Goal: Transaction & Acquisition: Subscribe to service/newsletter

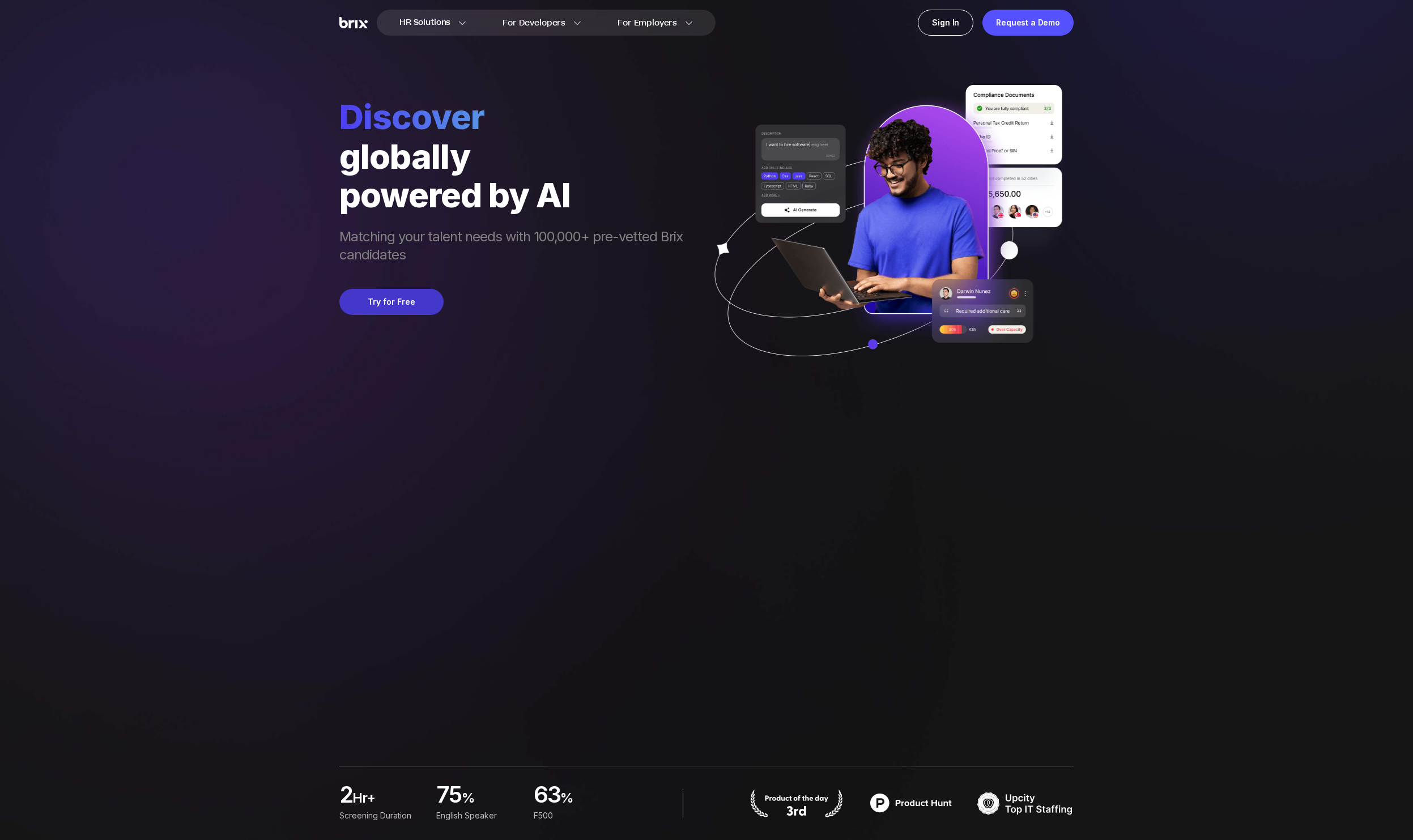
click at [427, 299] on button "Try for Free" at bounding box center [391, 302] width 104 height 26
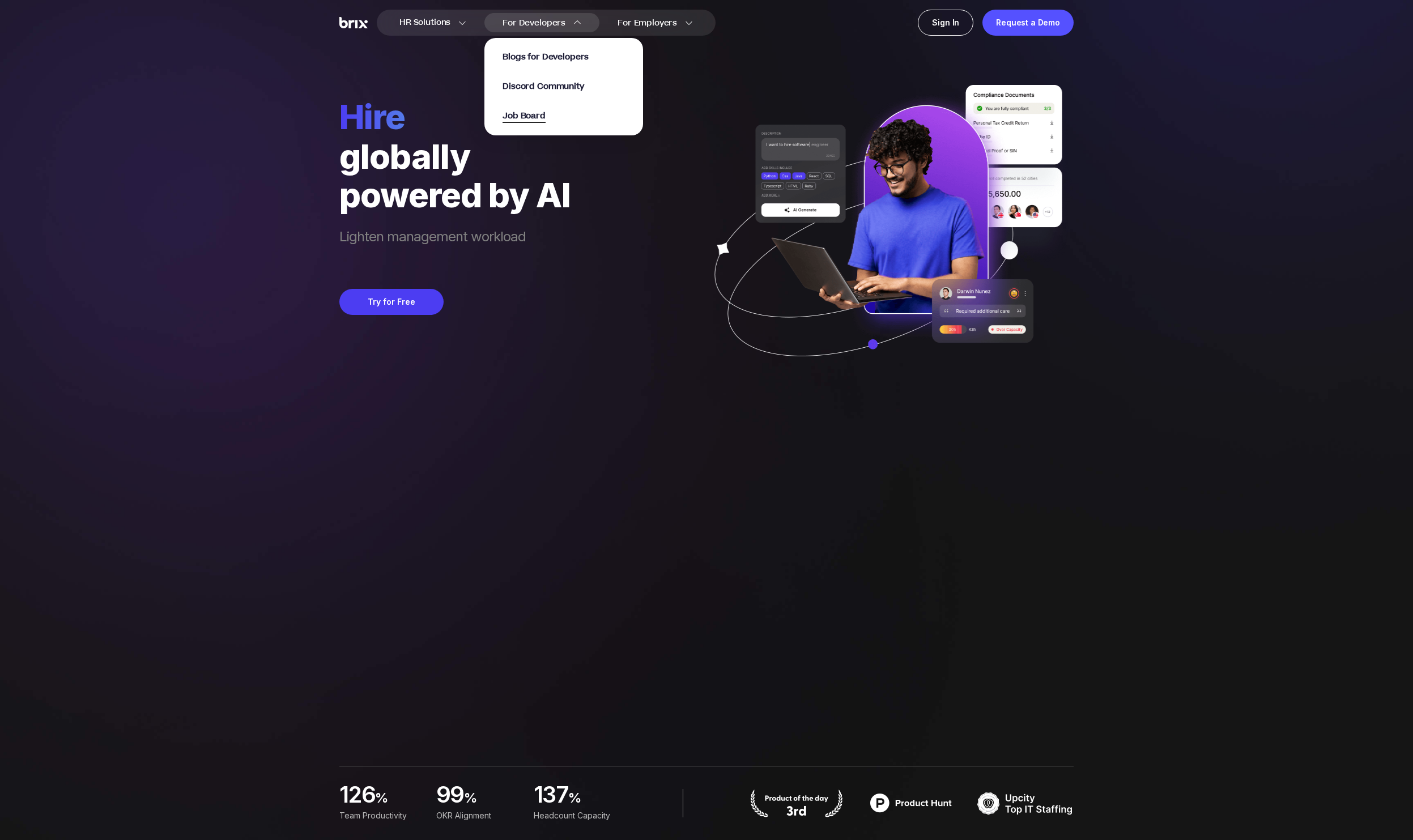
click at [545, 116] on span "Job Board" at bounding box center [524, 116] width 43 height 13
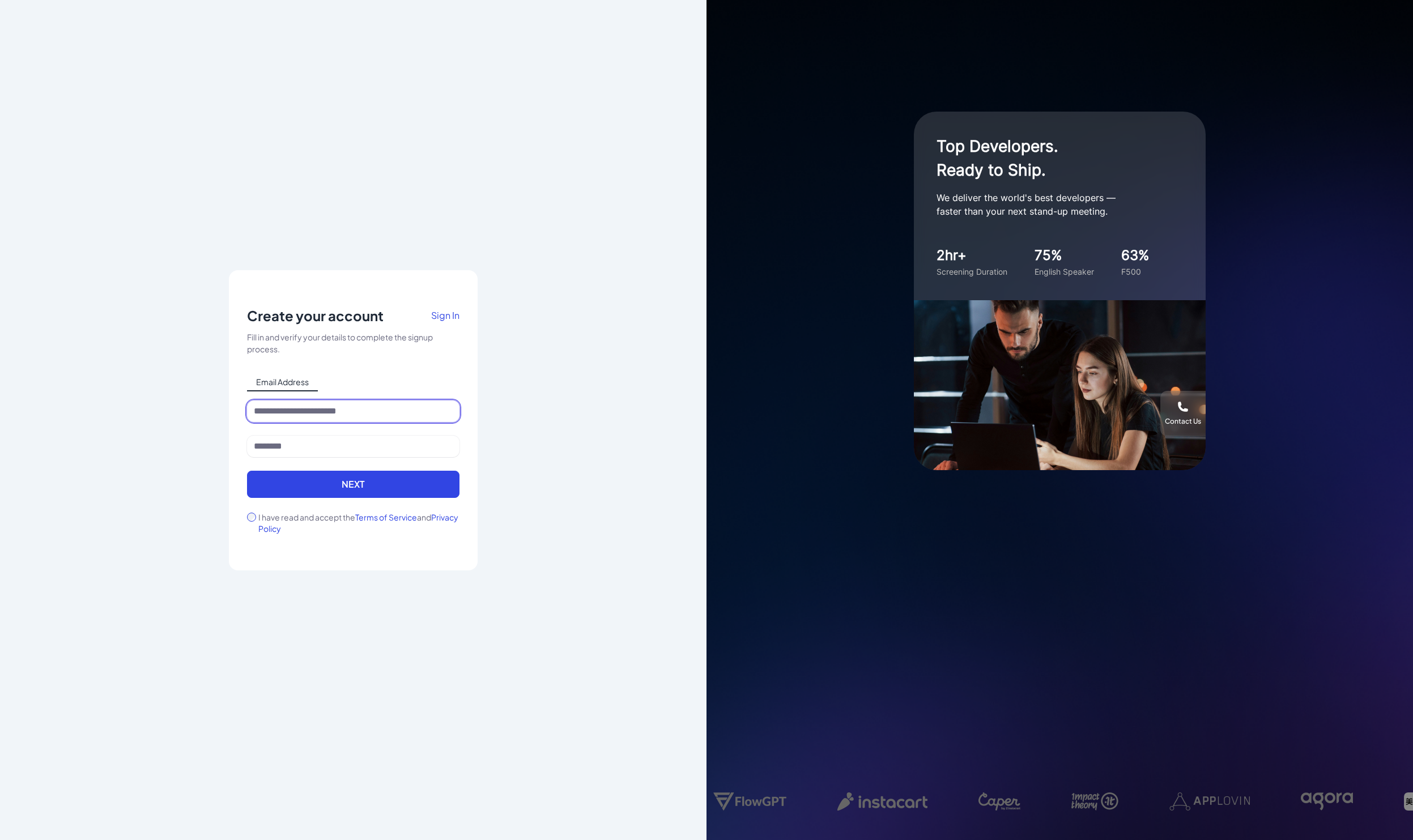
click at [348, 414] on input at bounding box center [353, 411] width 212 height 22
type input "**********"
type input "*"
type input "********"
click at [405, 362] on div "**********" at bounding box center [353, 420] width 212 height 228
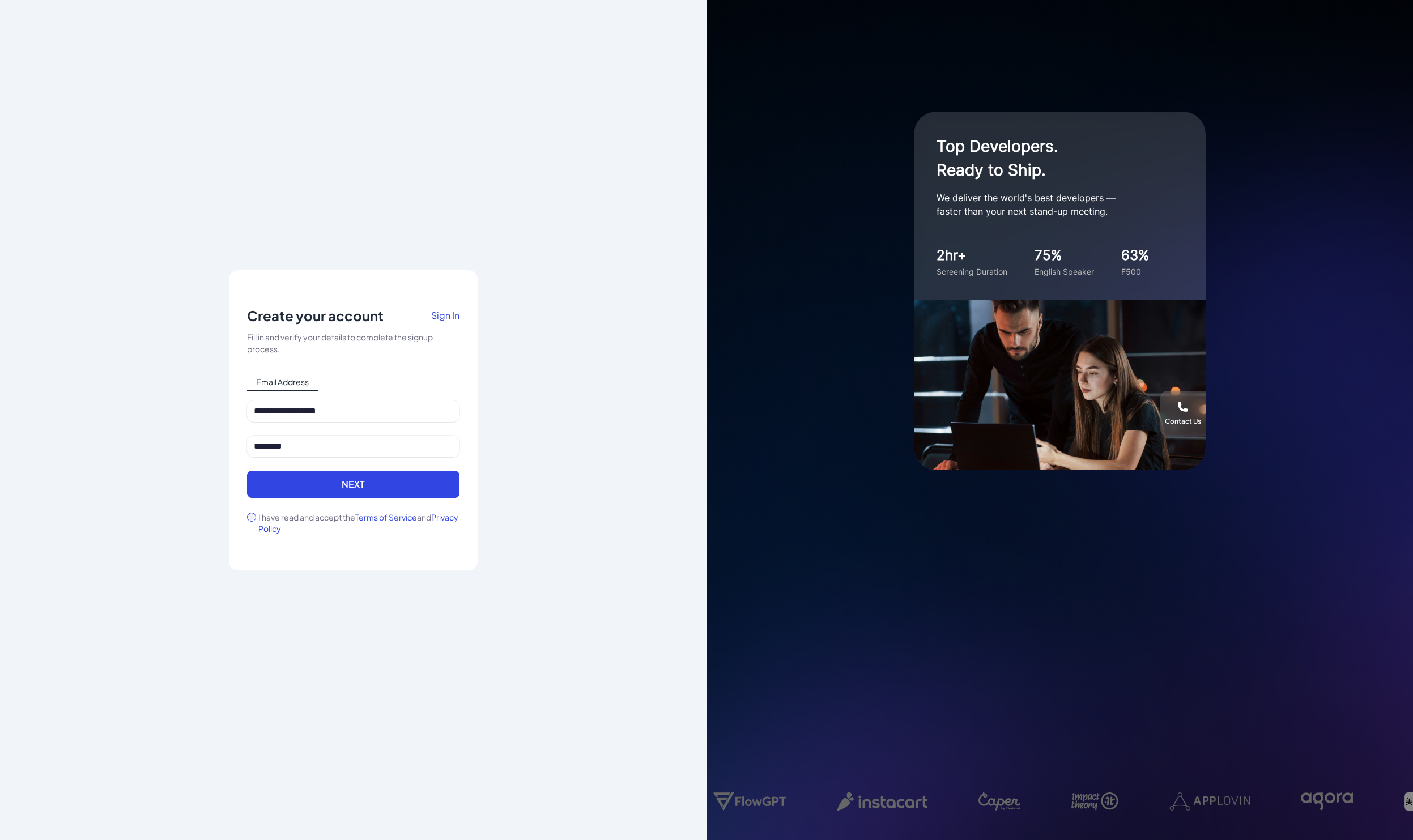
click at [246, 518] on div "**********" at bounding box center [353, 421] width 249 height 300
click at [280, 495] on button "Next" at bounding box center [353, 484] width 212 height 27
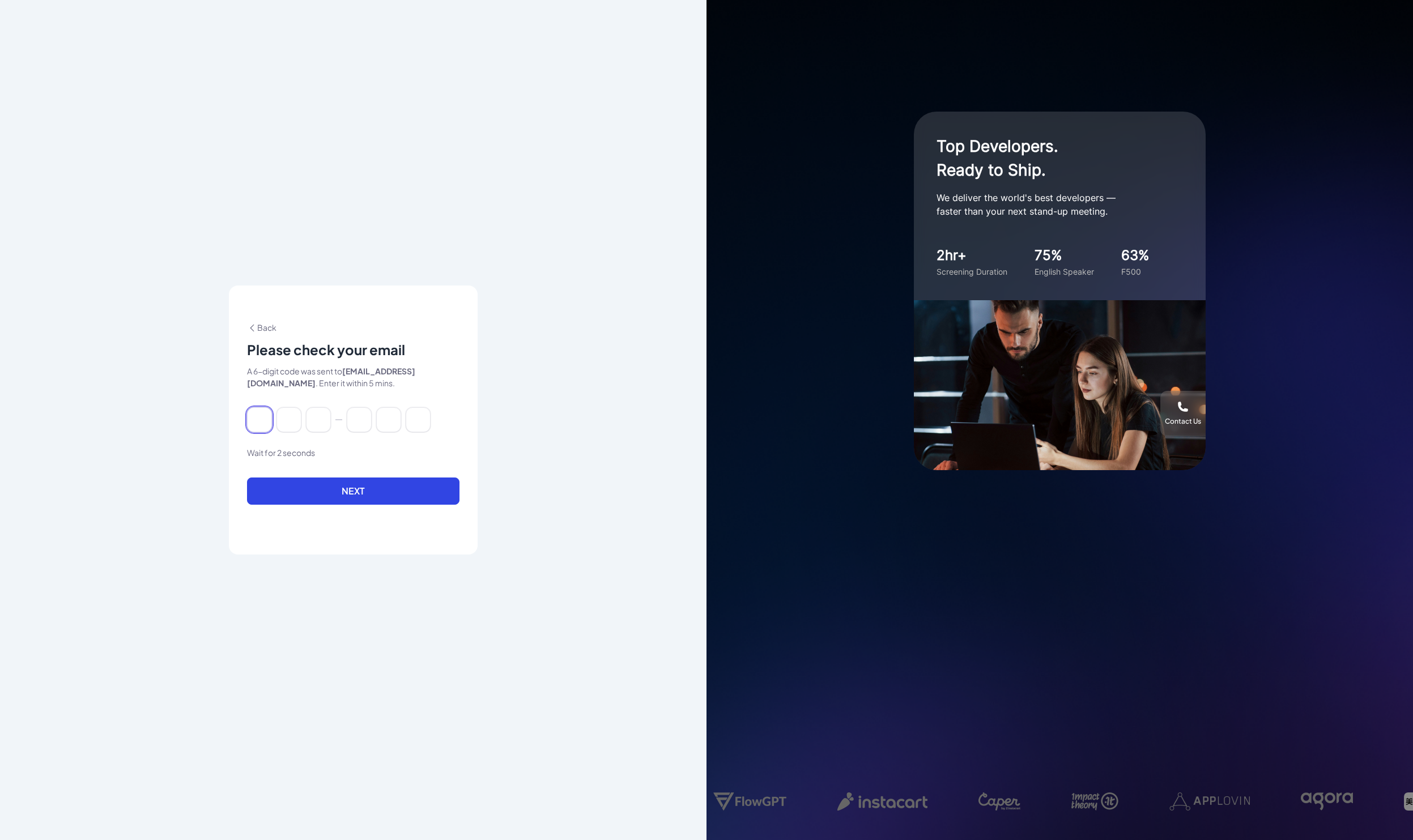
click at [261, 425] on input at bounding box center [260, 420] width 25 height 25
type input "*"
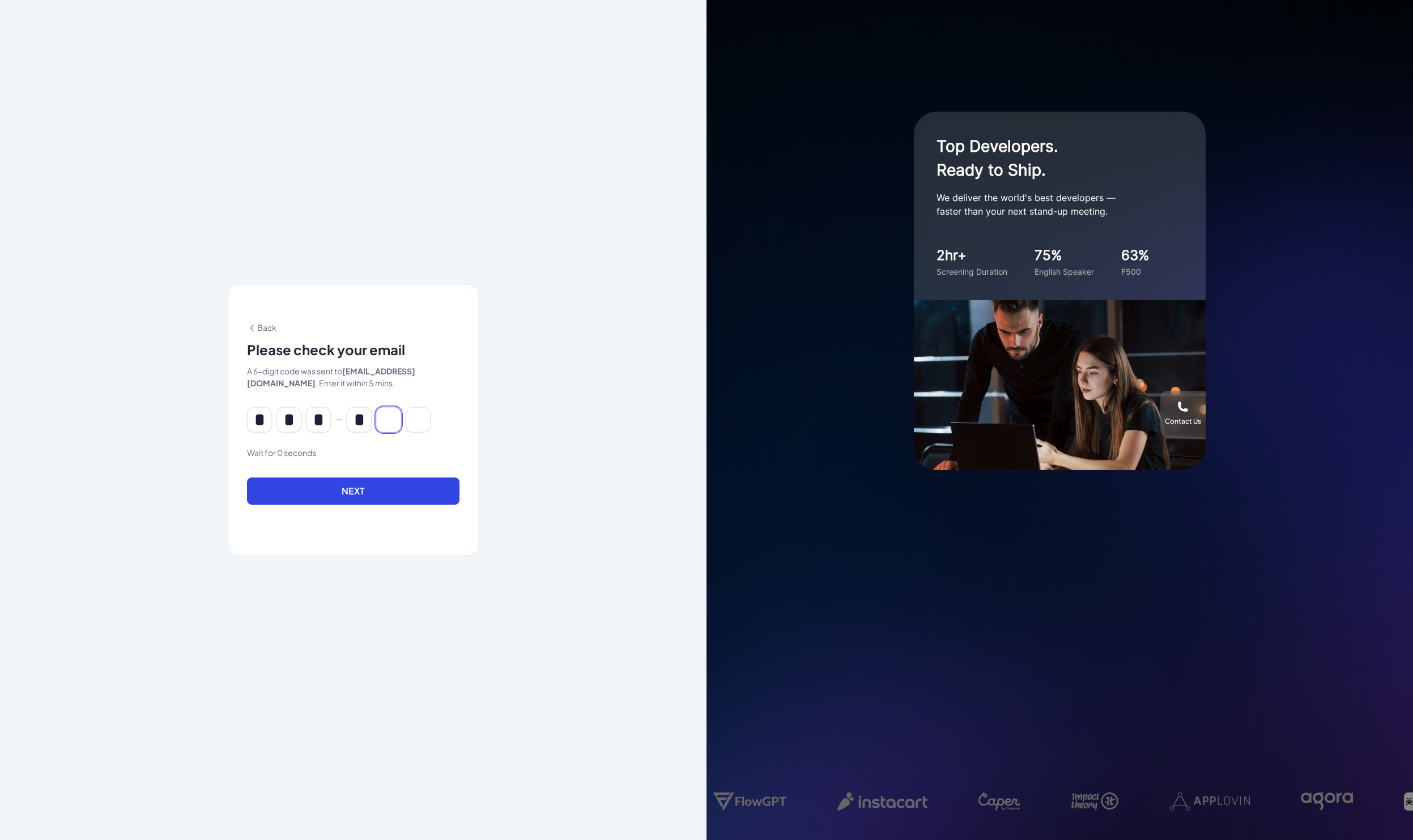
type input "*"
click at [310, 489] on button "Next" at bounding box center [353, 491] width 212 height 27
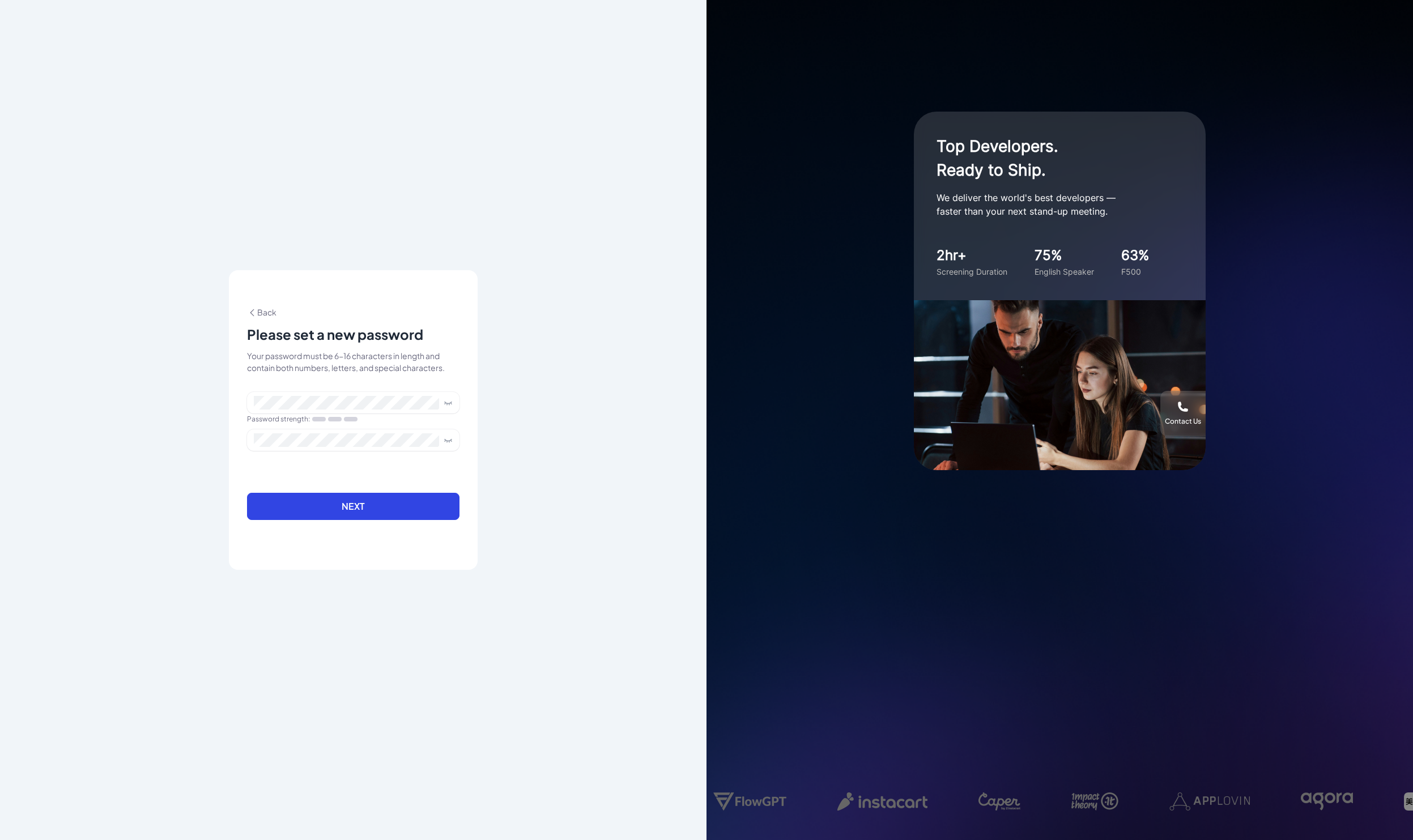
click at [387, 417] on div "Password strength :" at bounding box center [353, 419] width 212 height 11
click at [381, 426] on div "Password strength :" at bounding box center [353, 411] width 212 height 38
click at [389, 412] on span at bounding box center [353, 403] width 212 height 22
click at [430, 509] on button "Next" at bounding box center [353, 507] width 212 height 27
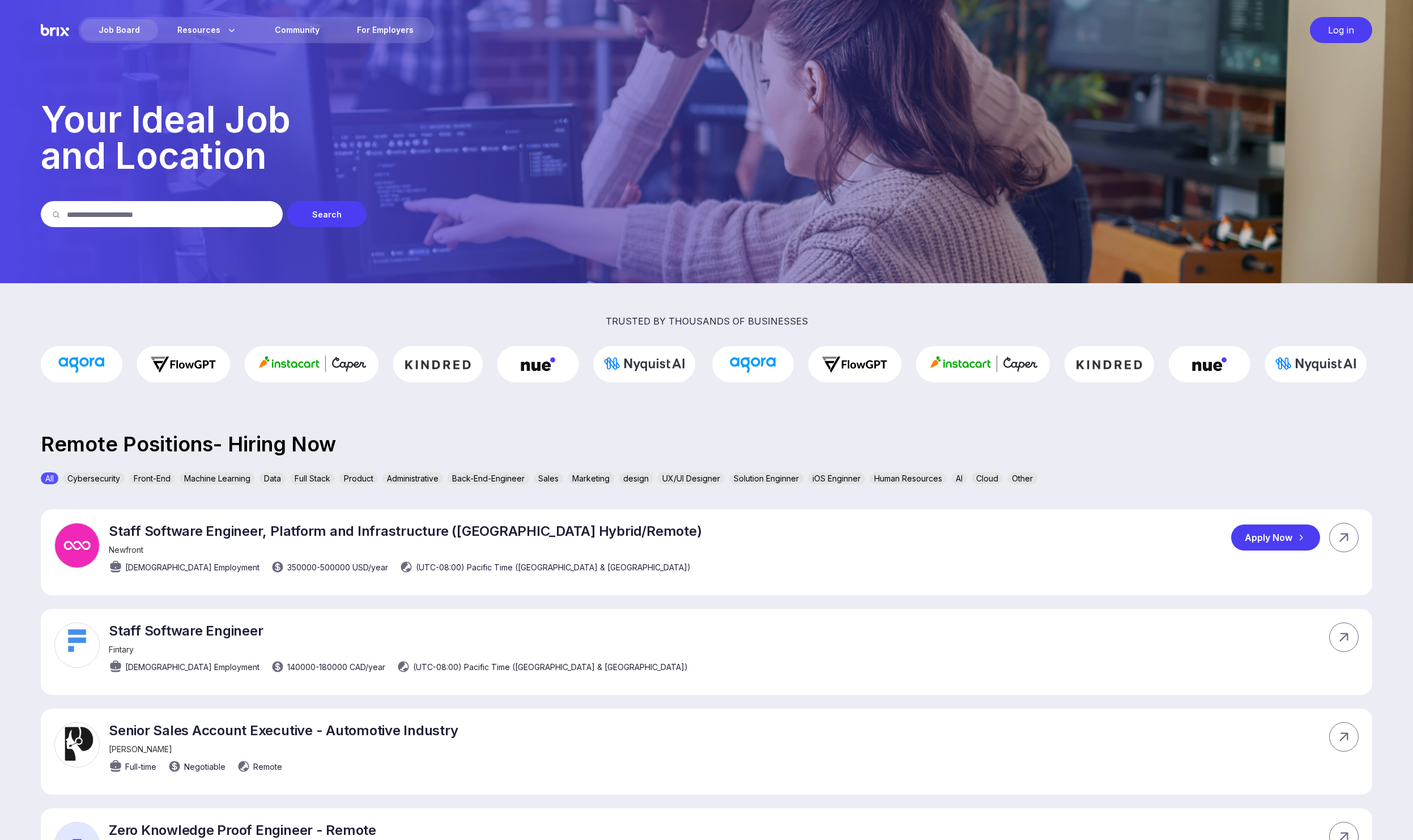
click at [1298, 534] on icon at bounding box center [1301, 538] width 11 height 11
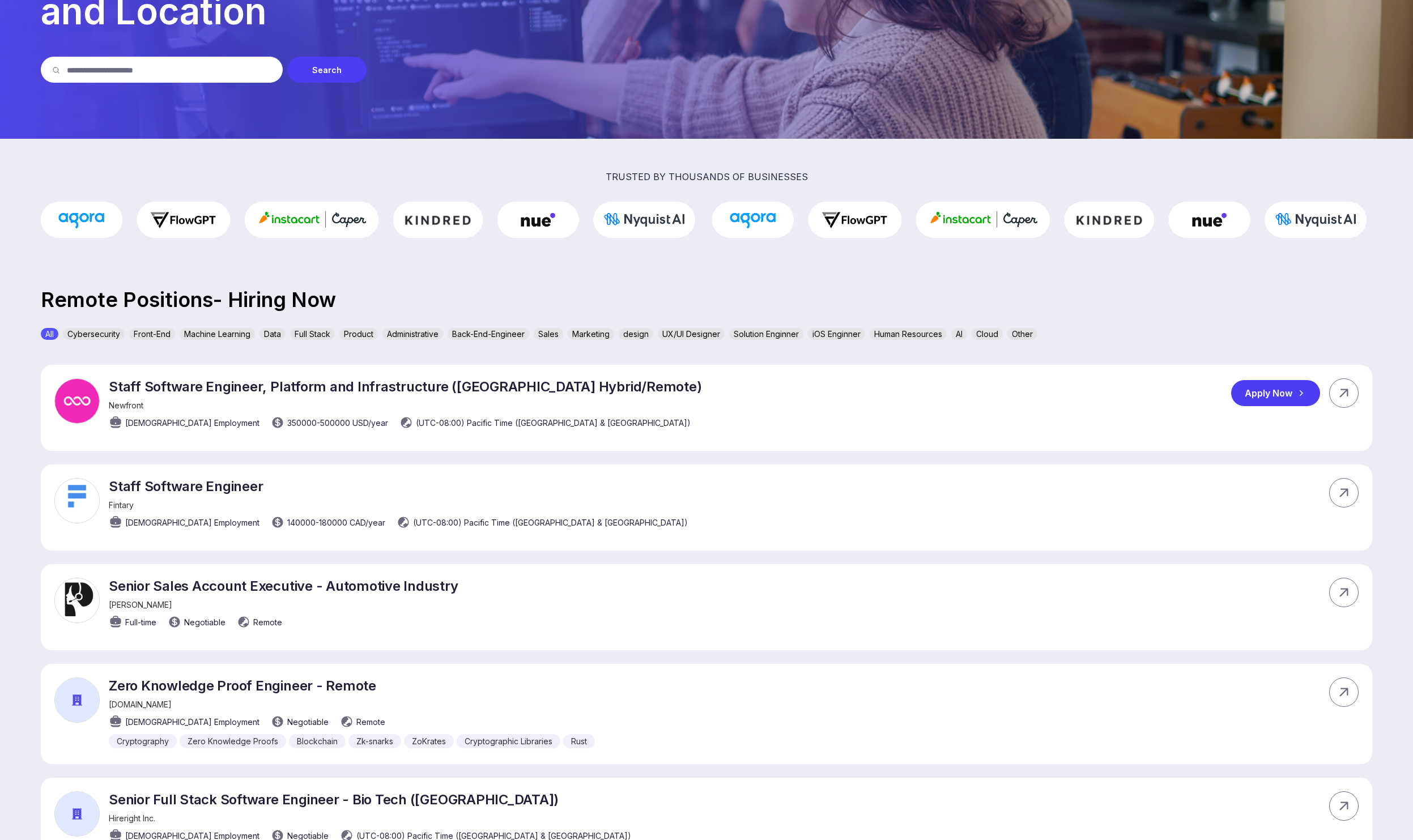
scroll to position [156, 0]
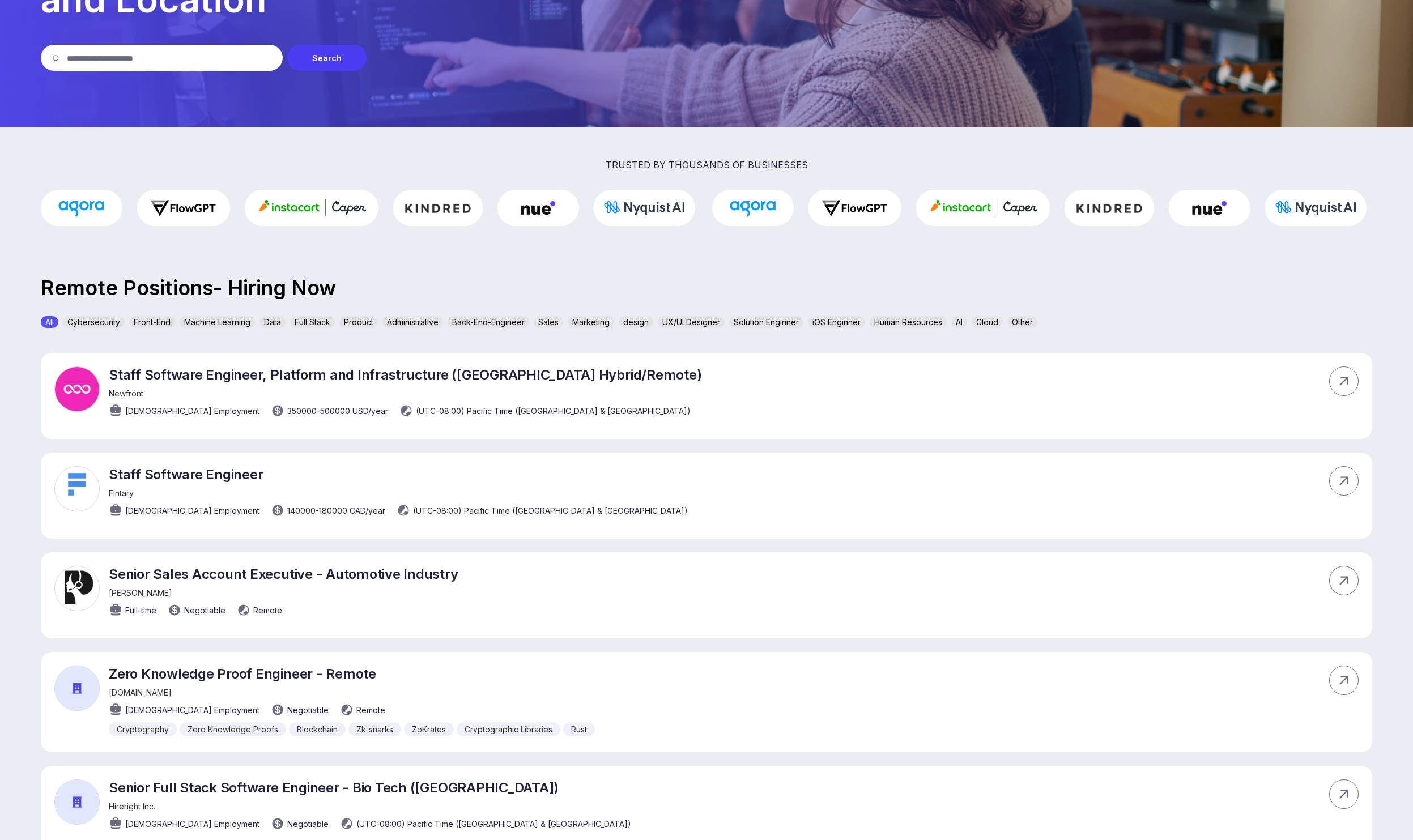
click at [204, 325] on div "Machine Learning" at bounding box center [217, 322] width 75 height 12
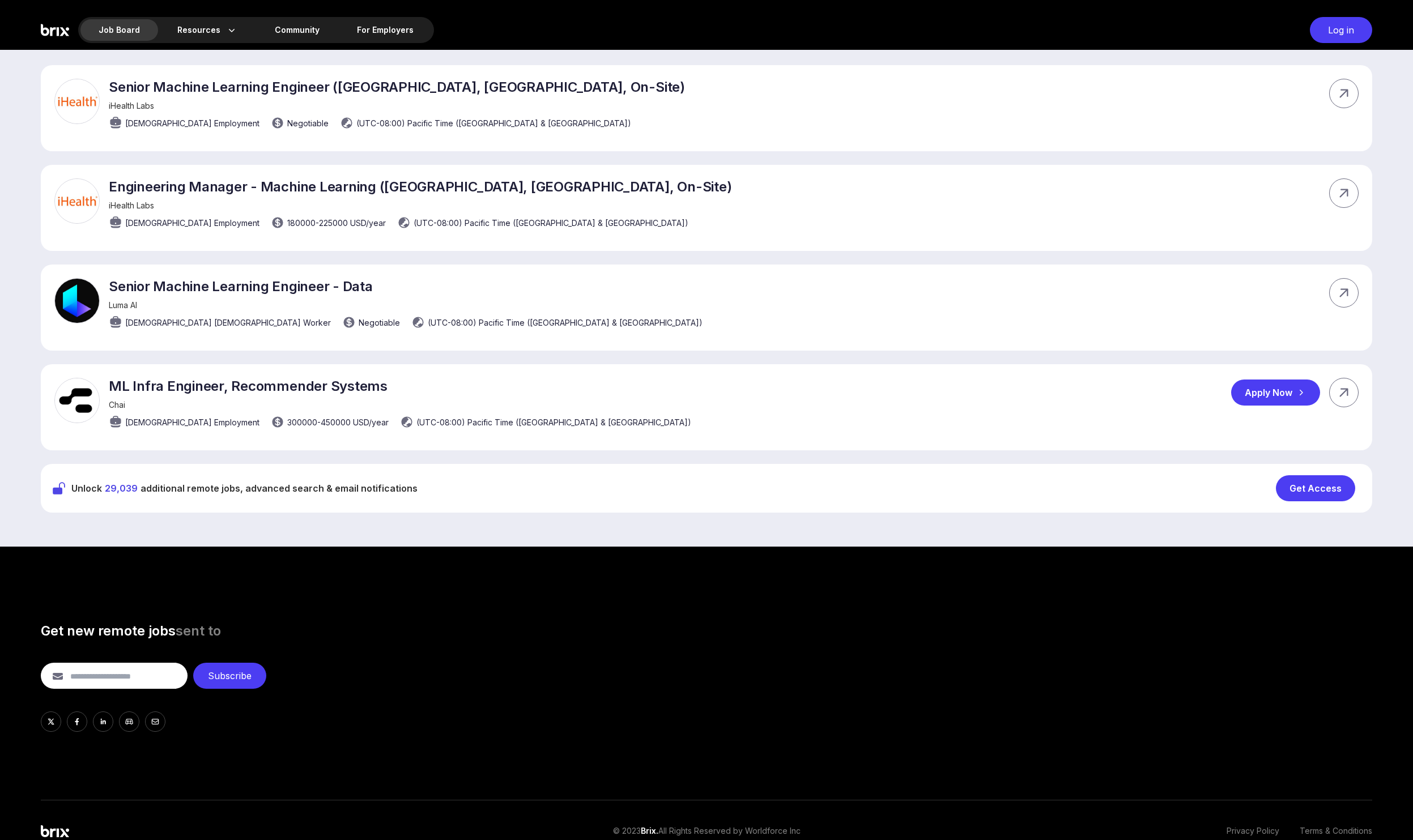
scroll to position [469, 0]
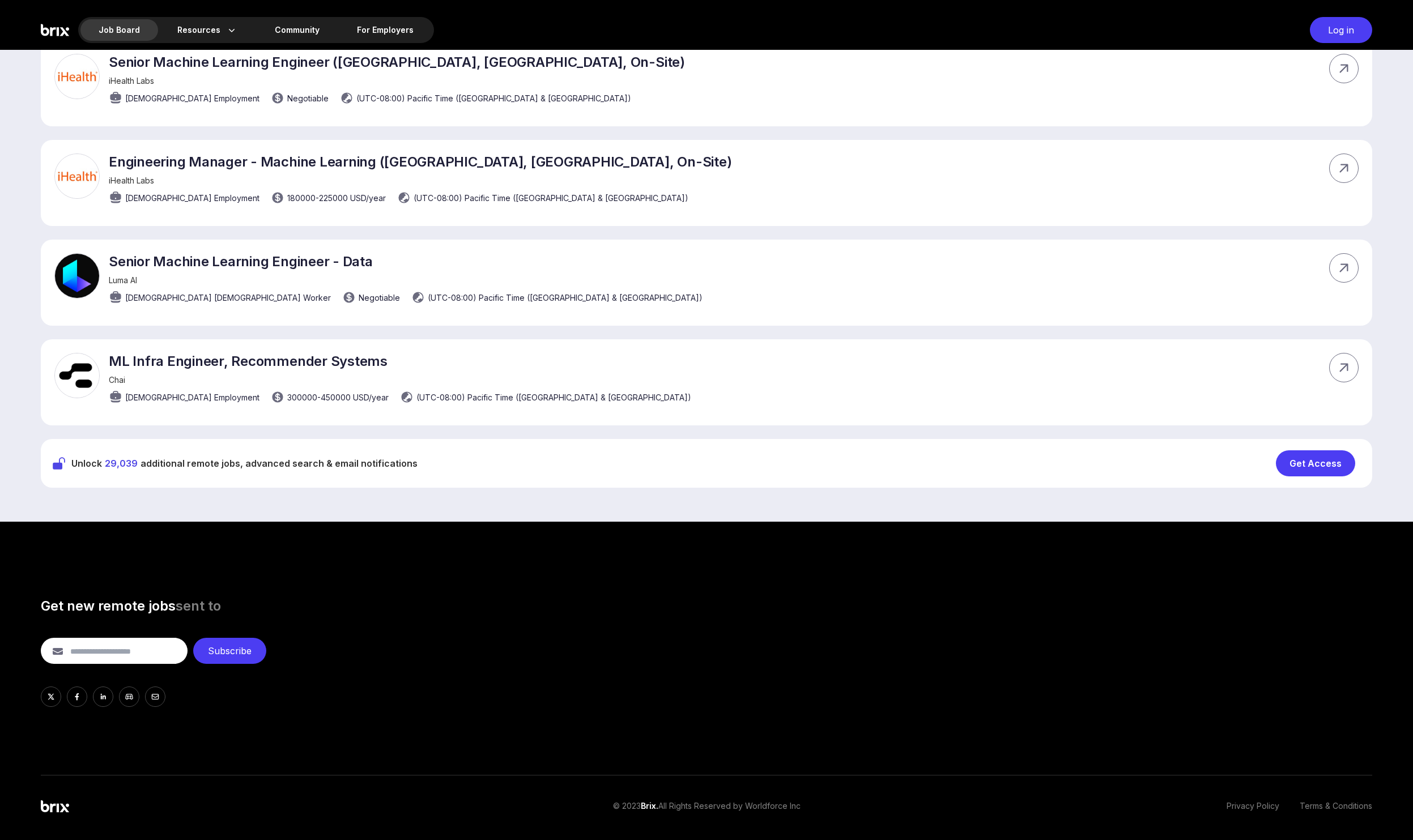
click at [1304, 463] on div "Get Access" at bounding box center [1315, 463] width 79 height 26
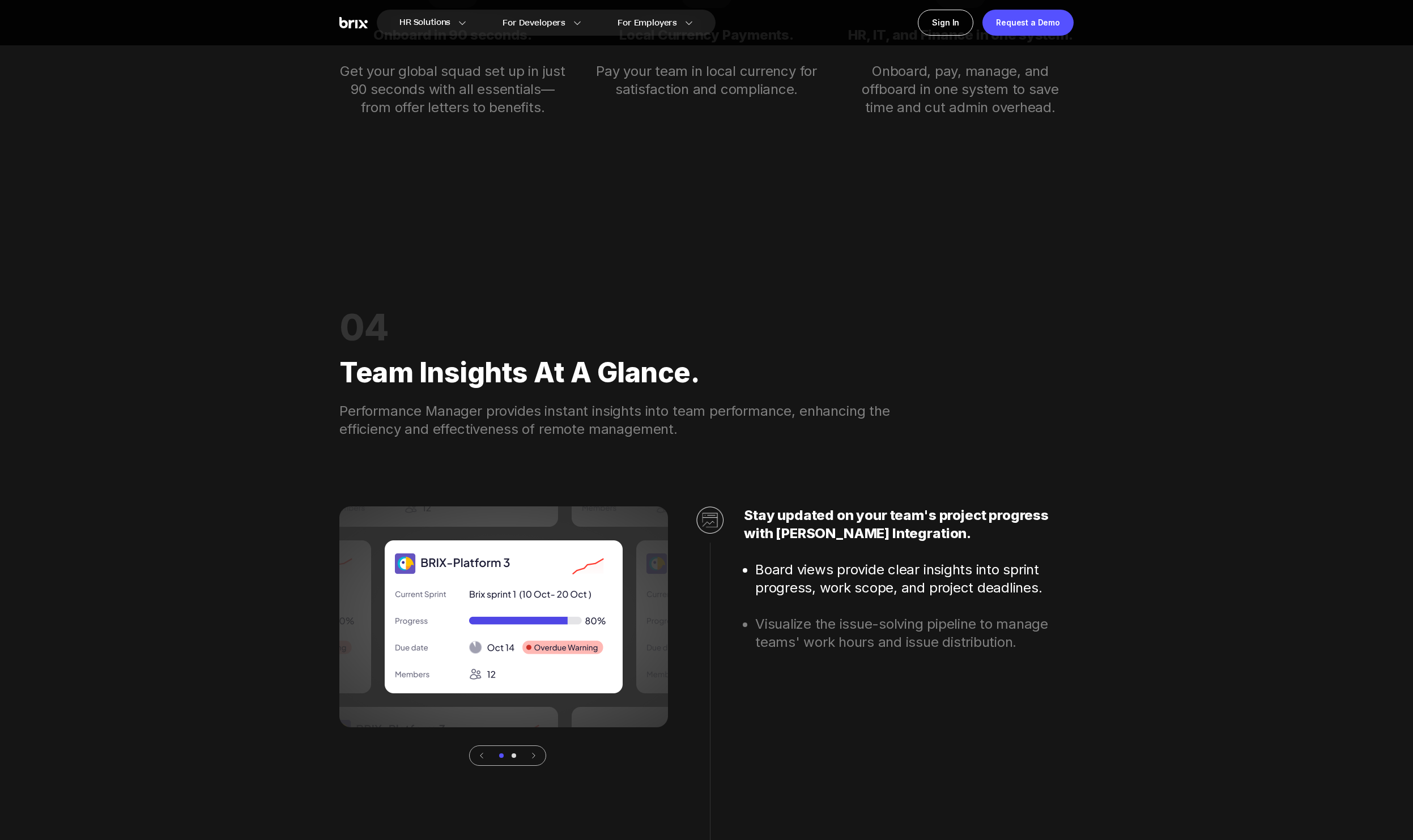
scroll to position [5785, 0]
